Goal: Task Accomplishment & Management: Manage account settings

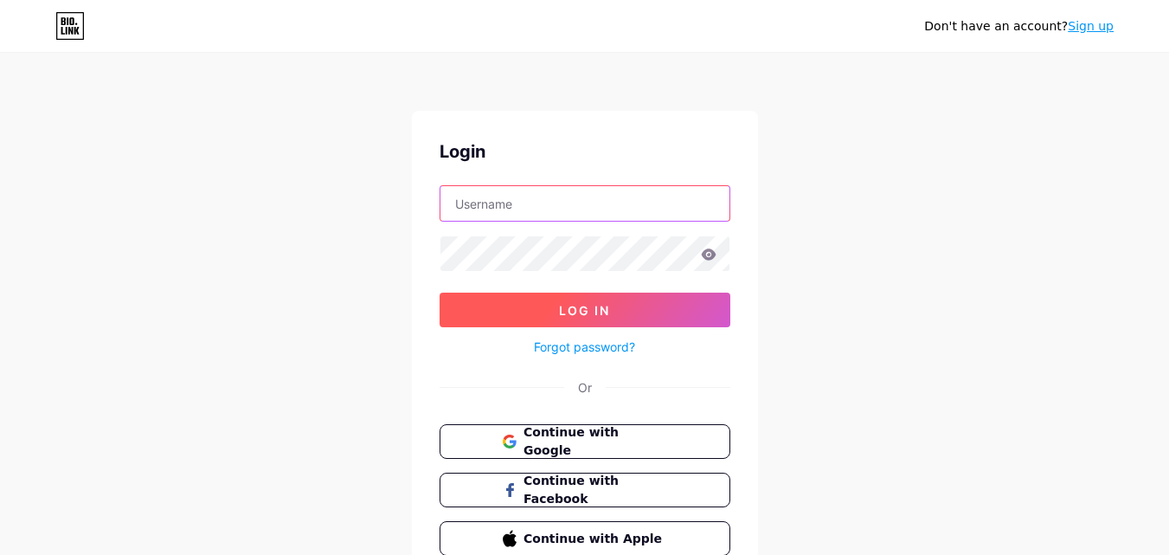
type input "[EMAIL_ADDRESS][DOMAIN_NAME]"
click at [564, 305] on span "Log In" at bounding box center [584, 310] width 51 height 15
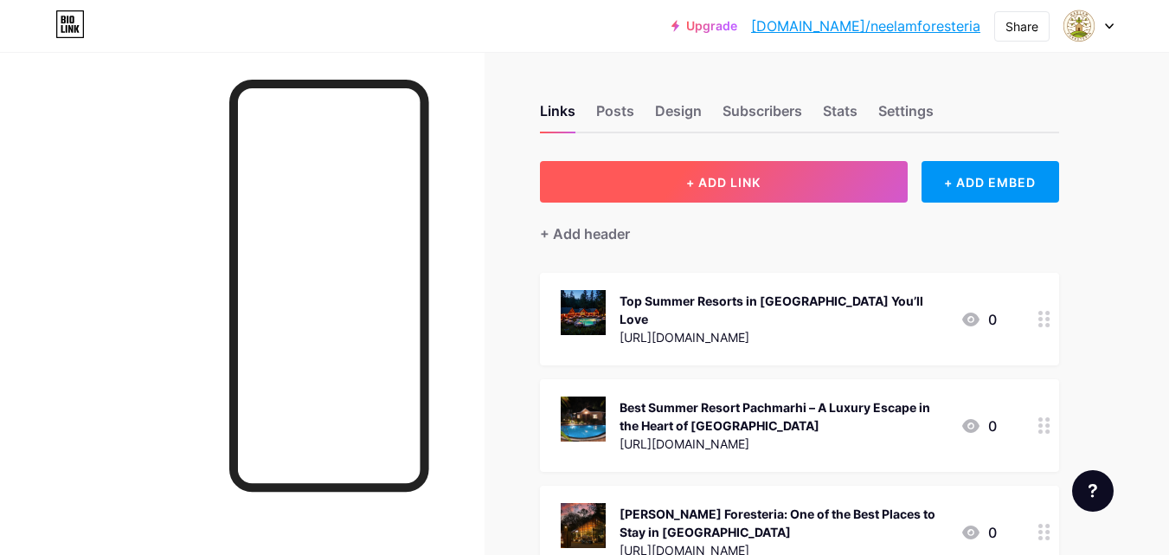
click at [755, 183] on span "+ ADD LINK" at bounding box center [723, 182] width 74 height 15
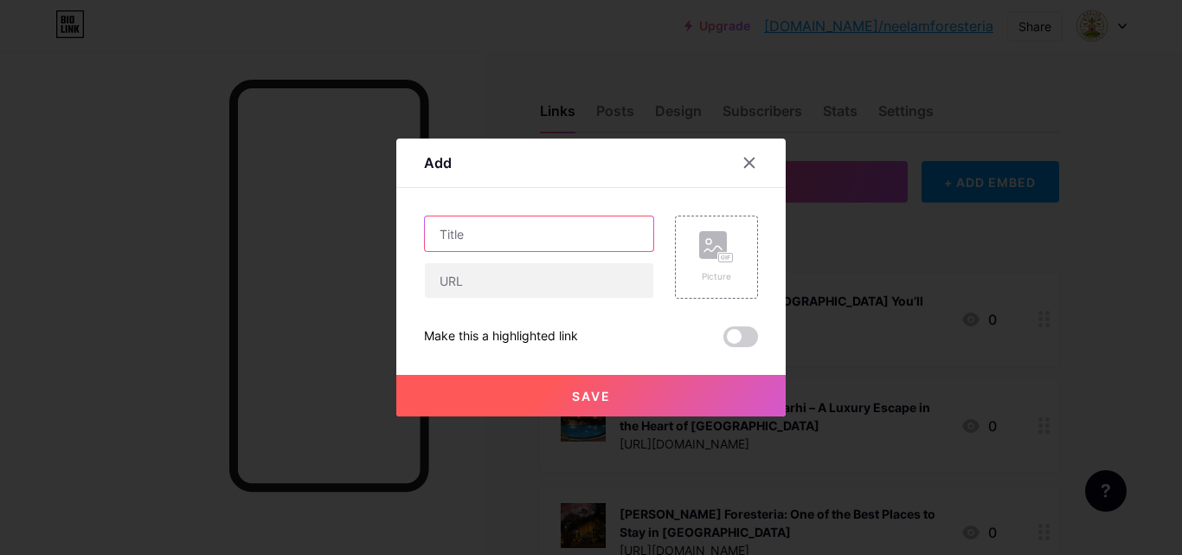
click at [464, 231] on input "text" at bounding box center [539, 233] width 228 height 35
paste input "The Best Place to Stay in [GEOGRAPHIC_DATA] Is Just a Drive from [GEOGRAPHIC_DA…"
type input "The Best Place to Stay in [GEOGRAPHIC_DATA] Is Just a Drive from [GEOGRAPHIC_DA…"
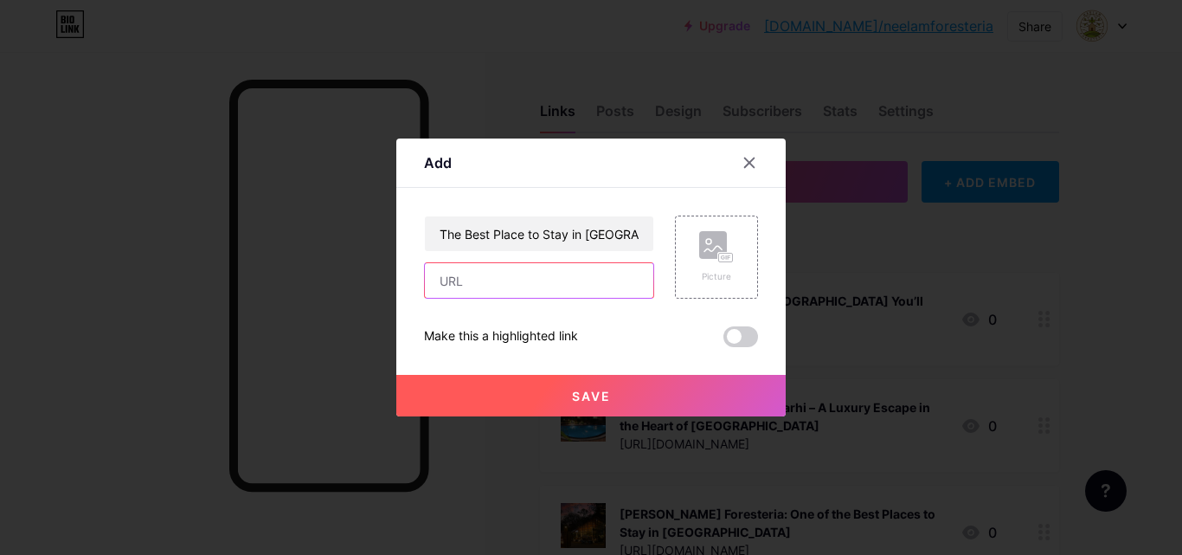
click at [491, 278] on input "text" at bounding box center [539, 280] width 228 height 35
paste input "[URL][DOMAIN_NAME]"
type input "[URL][DOMAIN_NAME]"
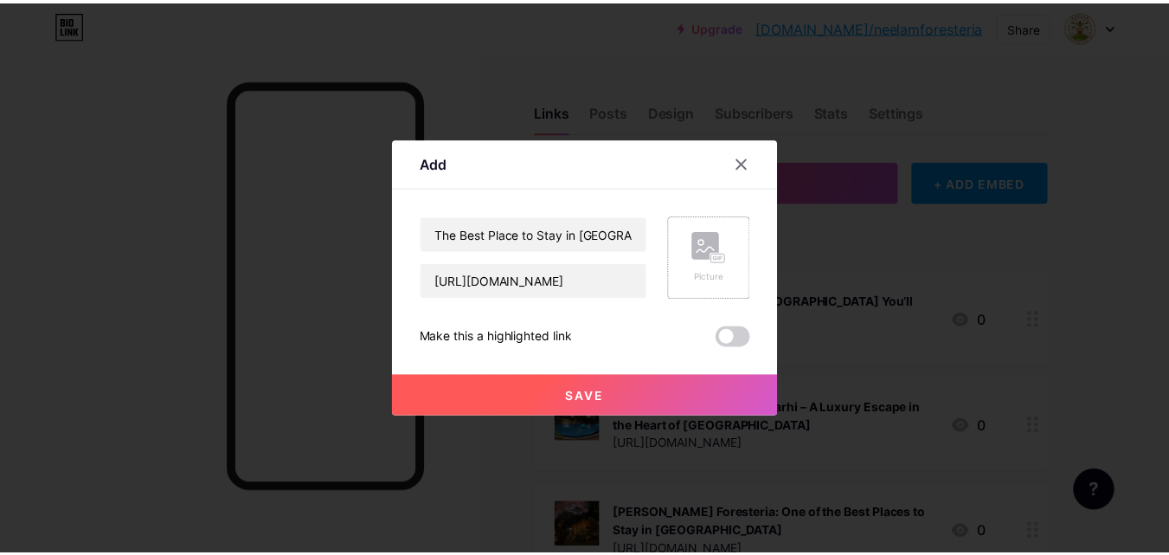
scroll to position [0, 0]
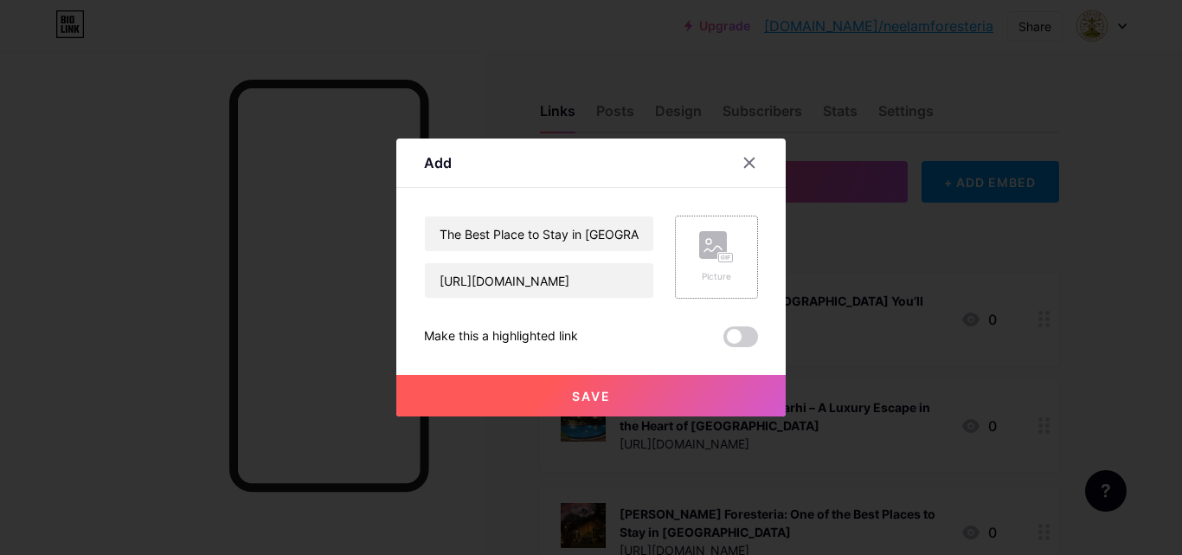
click at [728, 254] on rect at bounding box center [726, 258] width 14 height 9
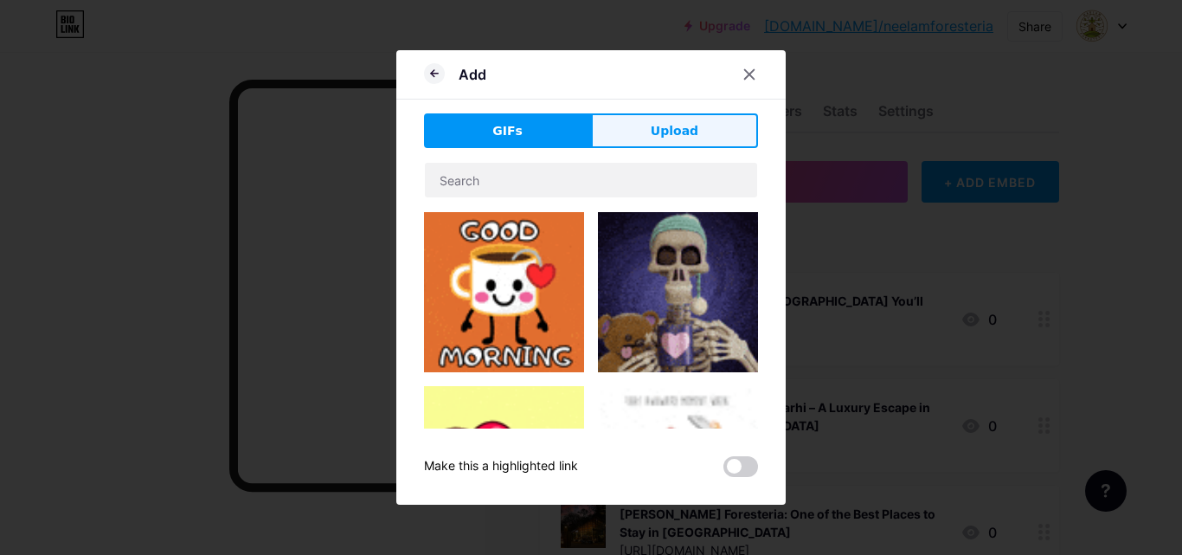
click at [666, 127] on span "Upload" at bounding box center [675, 131] width 48 height 18
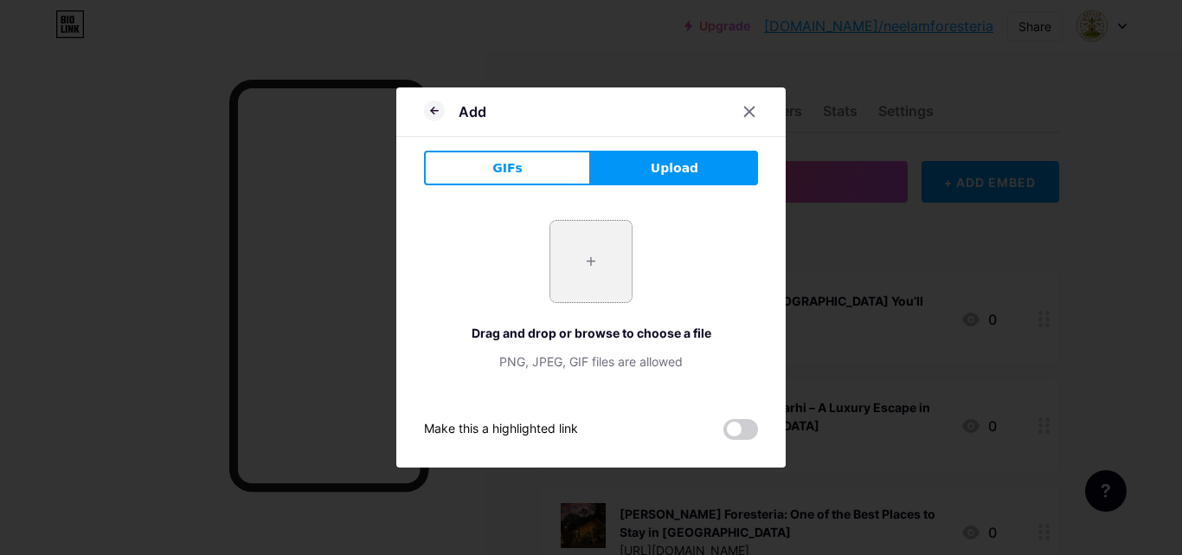
click at [595, 264] on input "file" at bounding box center [590, 261] width 81 height 81
type input "C:\fakepath\NF.jpg"
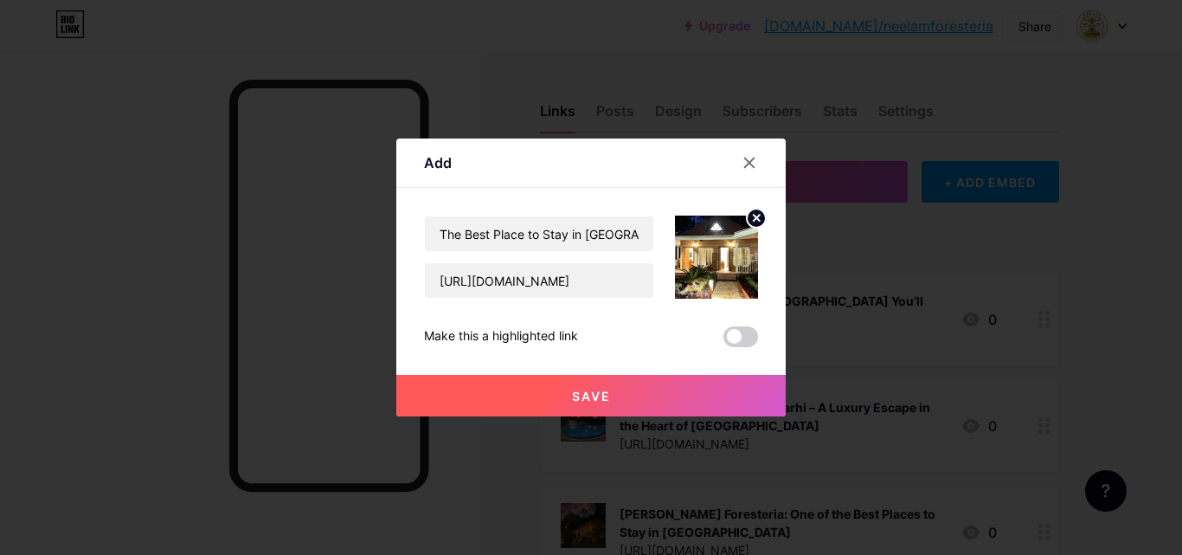
click at [756, 222] on circle at bounding box center [756, 218] width 19 height 19
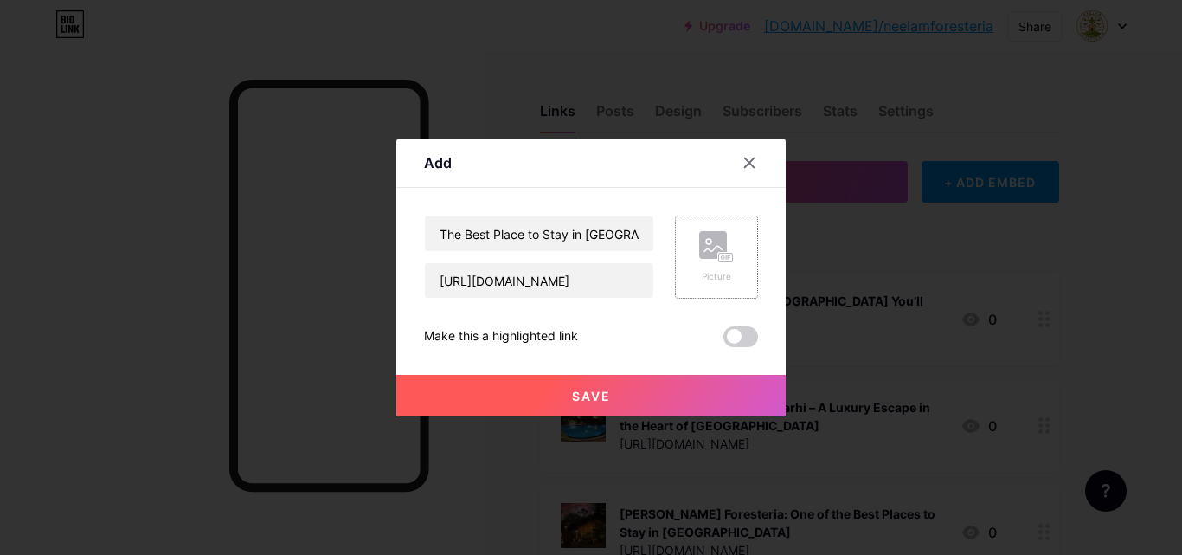
click at [721, 250] on rect at bounding box center [713, 245] width 28 height 28
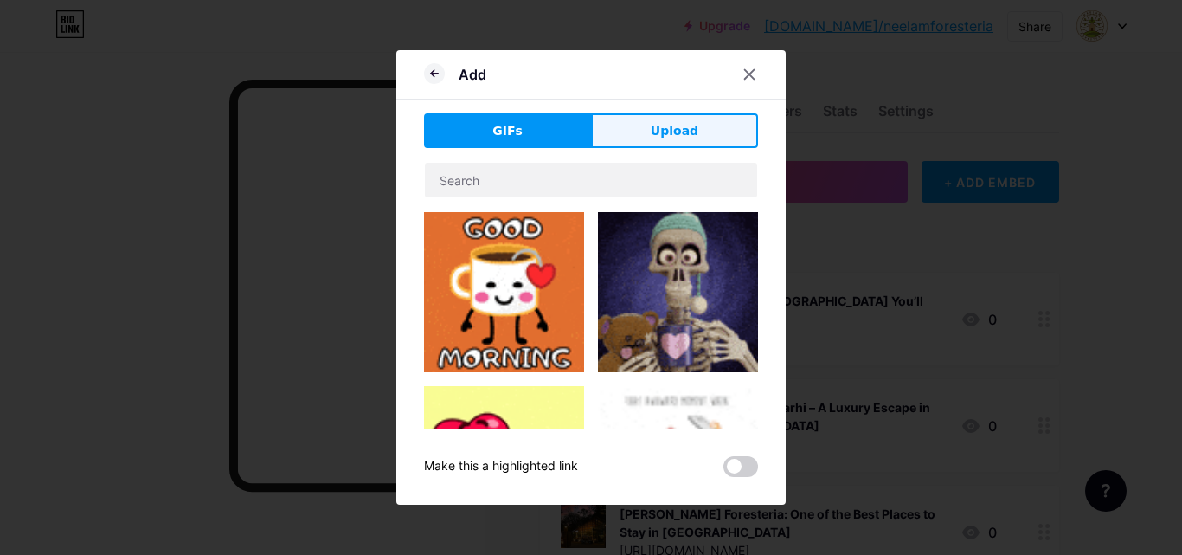
click at [661, 125] on span "Upload" at bounding box center [675, 131] width 48 height 18
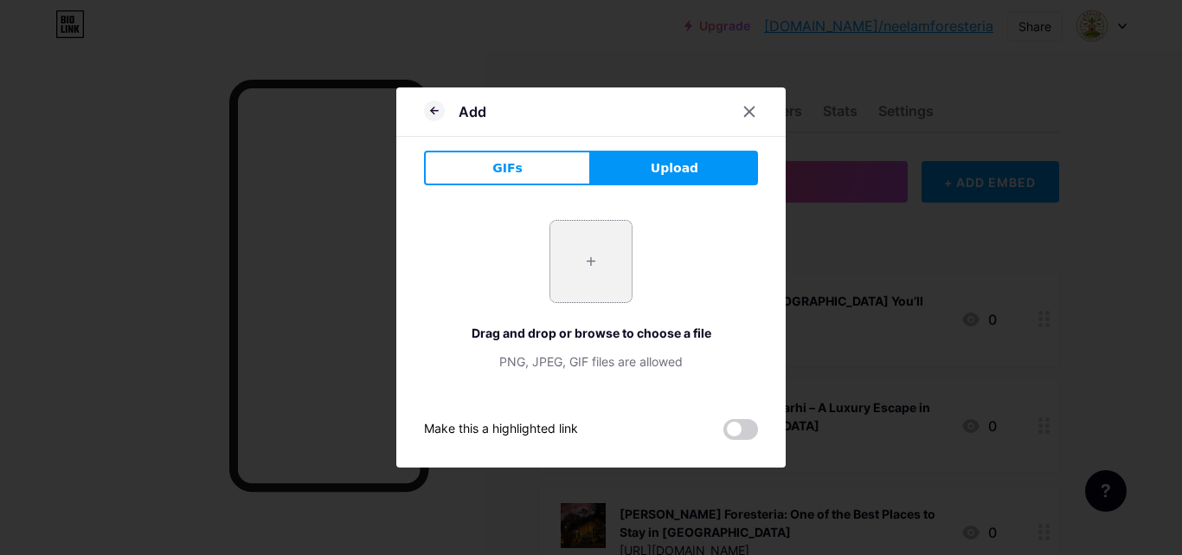
click at [586, 260] on input "file" at bounding box center [590, 261] width 81 height 81
type input "C:\fakepath\0_X2jmq97Y6e3epoDO.webp"
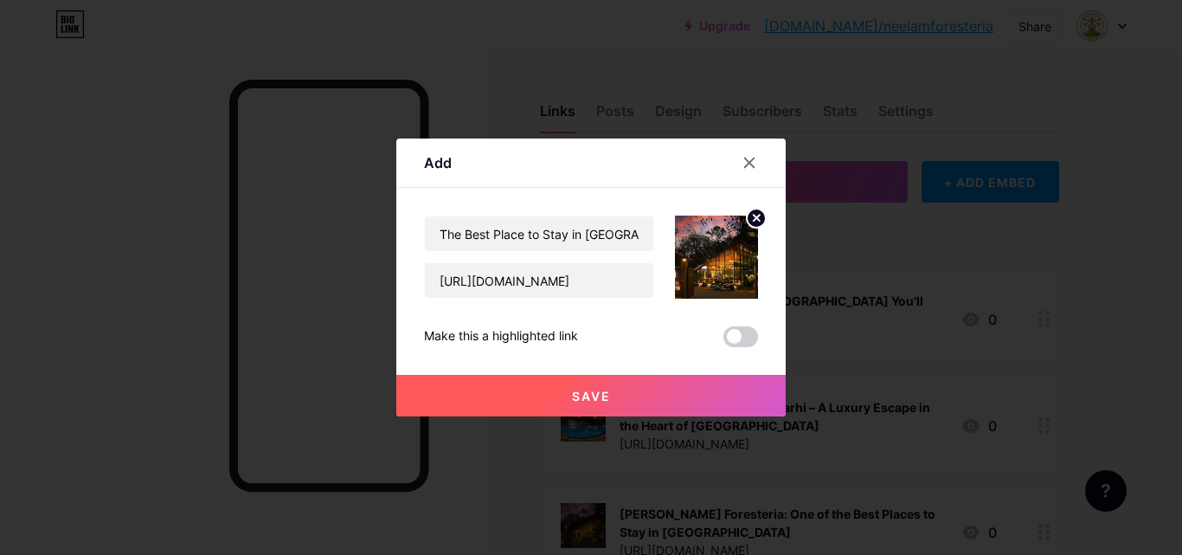
click at [742, 332] on span at bounding box center [740, 336] width 35 height 21
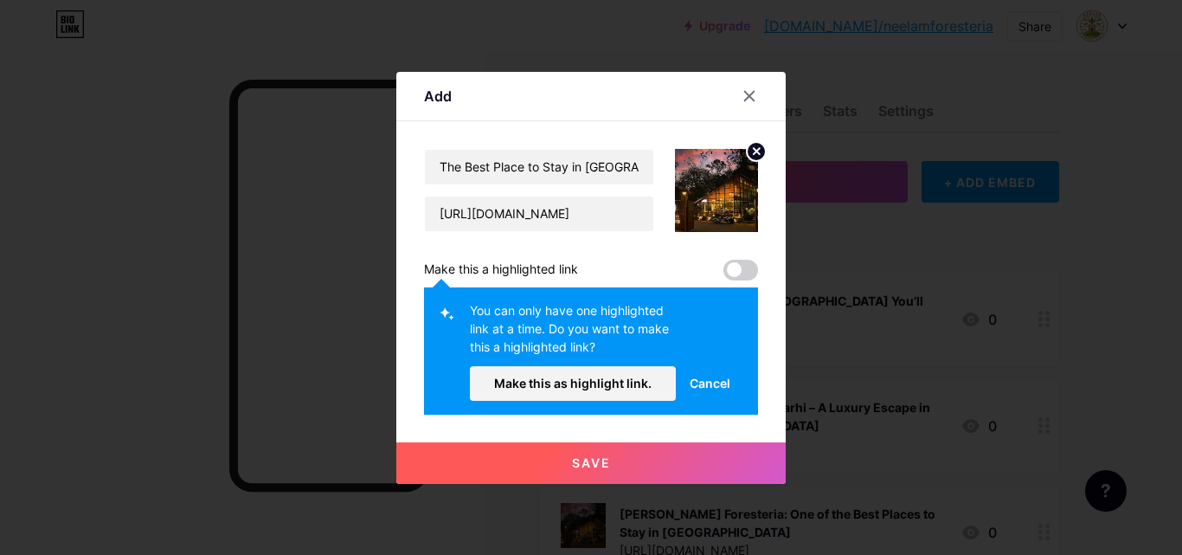
click at [705, 394] on button "Cancel" at bounding box center [710, 383] width 68 height 35
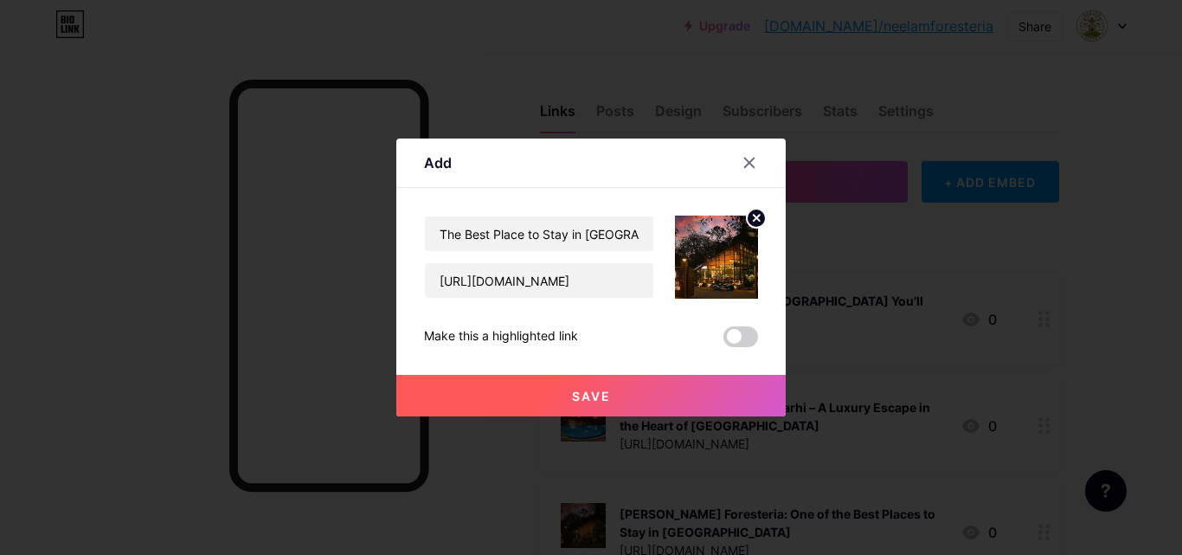
click at [601, 389] on span "Save" at bounding box center [591, 396] width 39 height 15
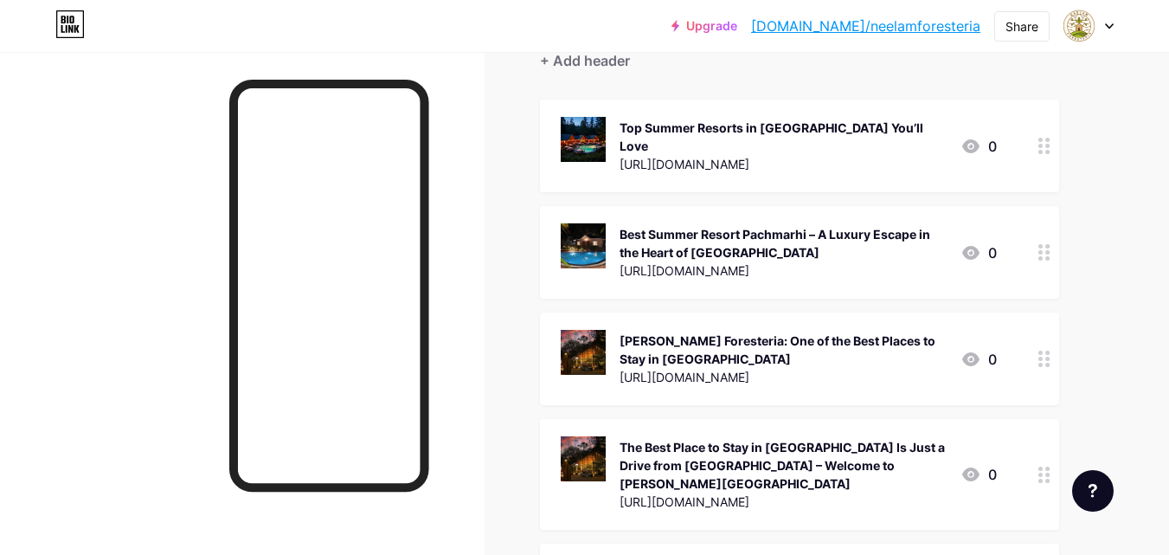
scroll to position [260, 0]
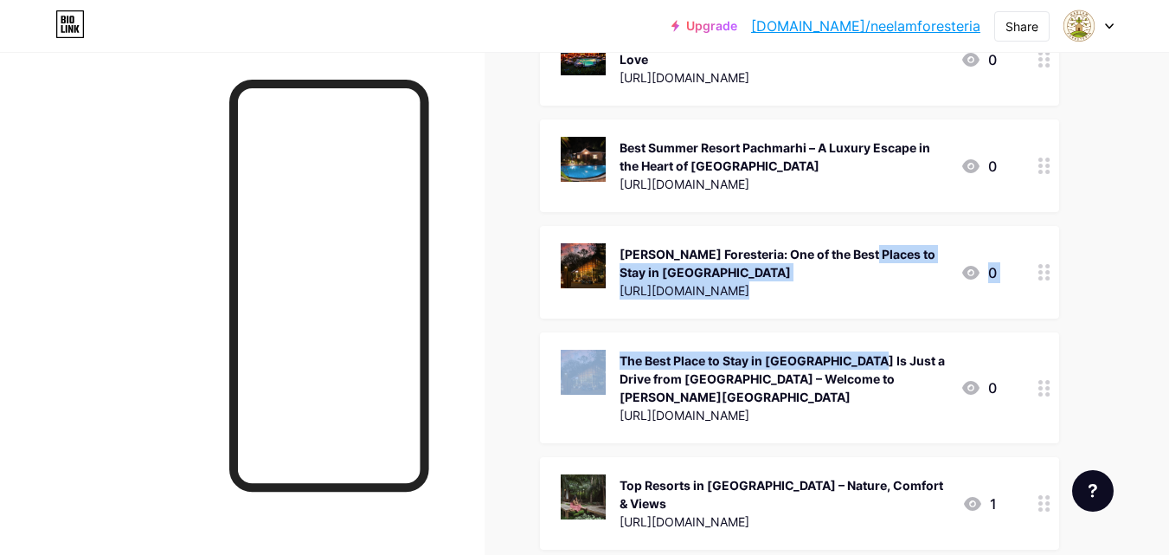
drag, startPoint x: 787, startPoint y: 340, endPoint x: 787, endPoint y: 202, distance: 138.4
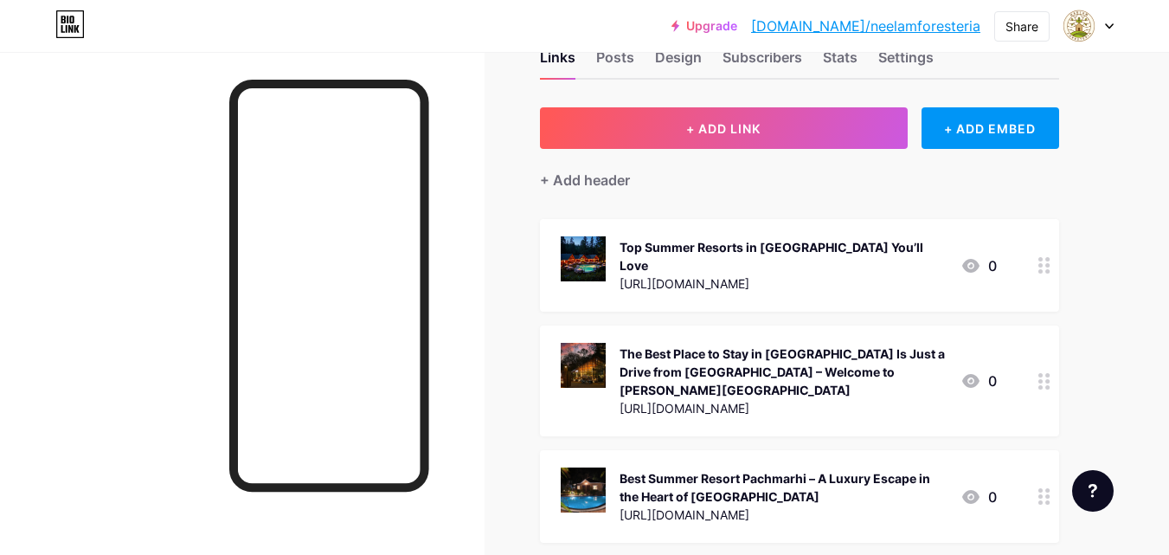
scroll to position [20, 0]
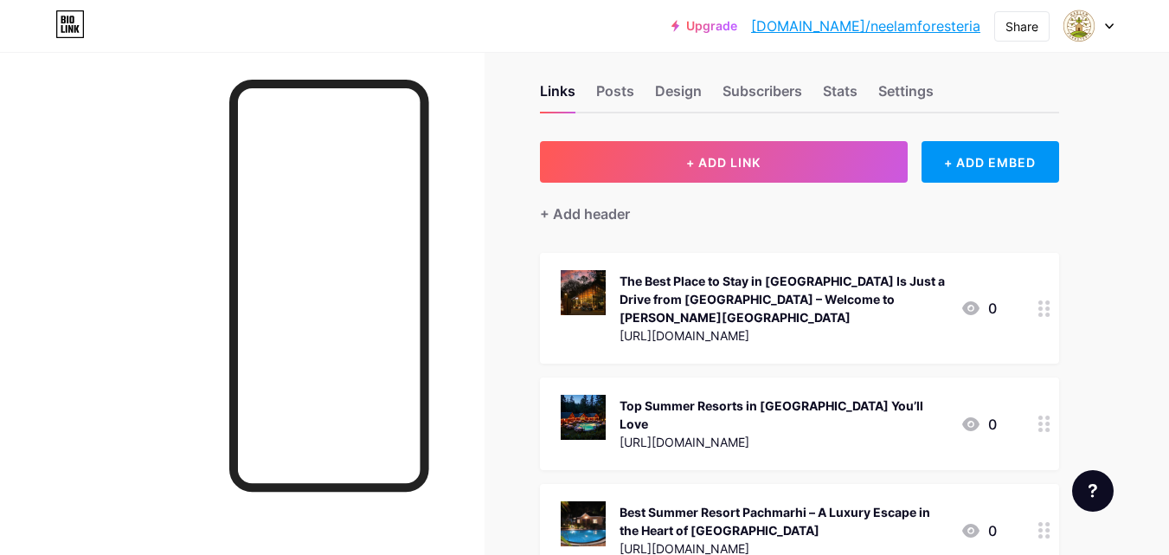
click at [891, 28] on link "[DOMAIN_NAME]/neelamforesteria" at bounding box center [865, 26] width 229 height 21
